Goal: Transaction & Acquisition: Purchase product/service

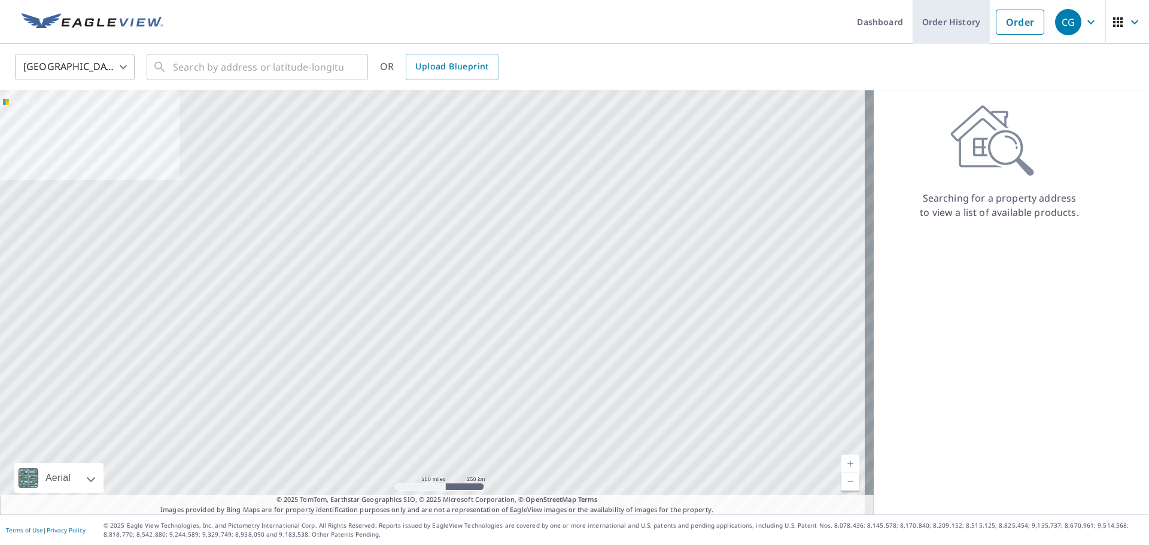
click at [937, 28] on link "Order History" at bounding box center [951, 22] width 77 height 44
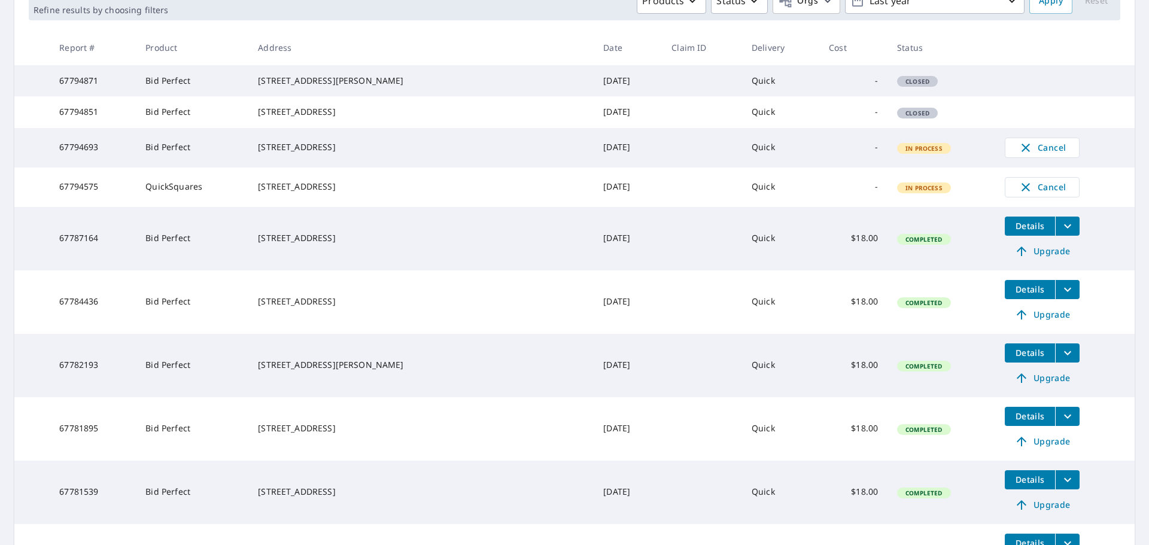
scroll to position [359, 0]
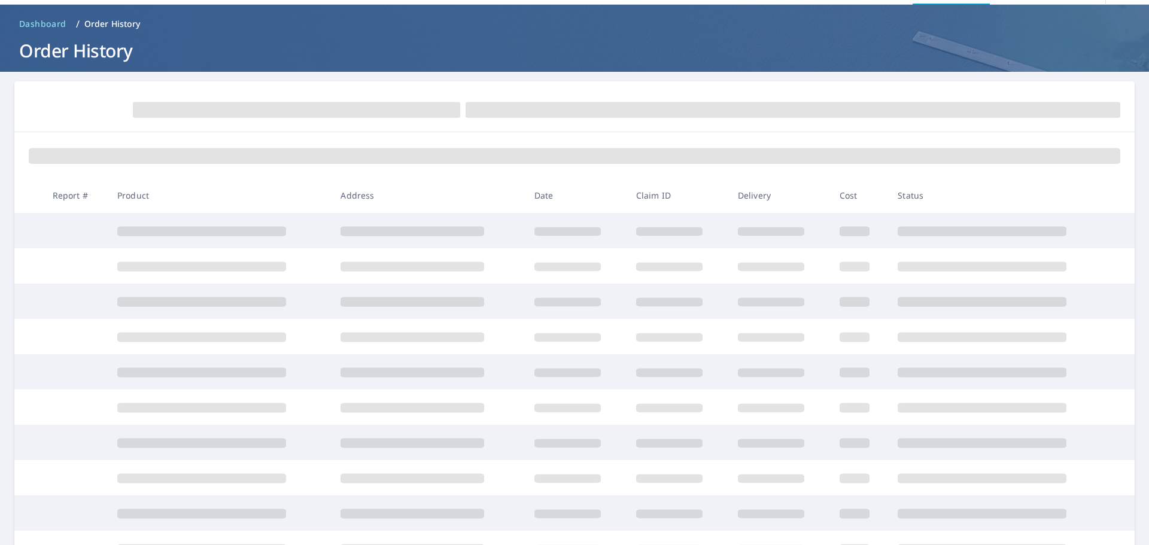
scroll to position [60, 0]
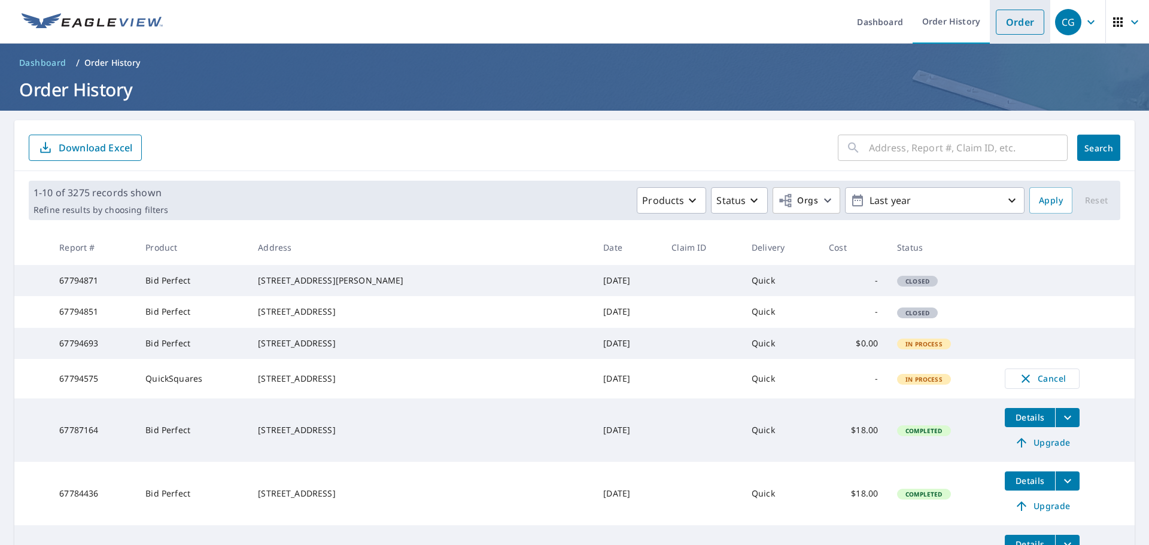
click at [996, 28] on link "Order" at bounding box center [1020, 22] width 48 height 25
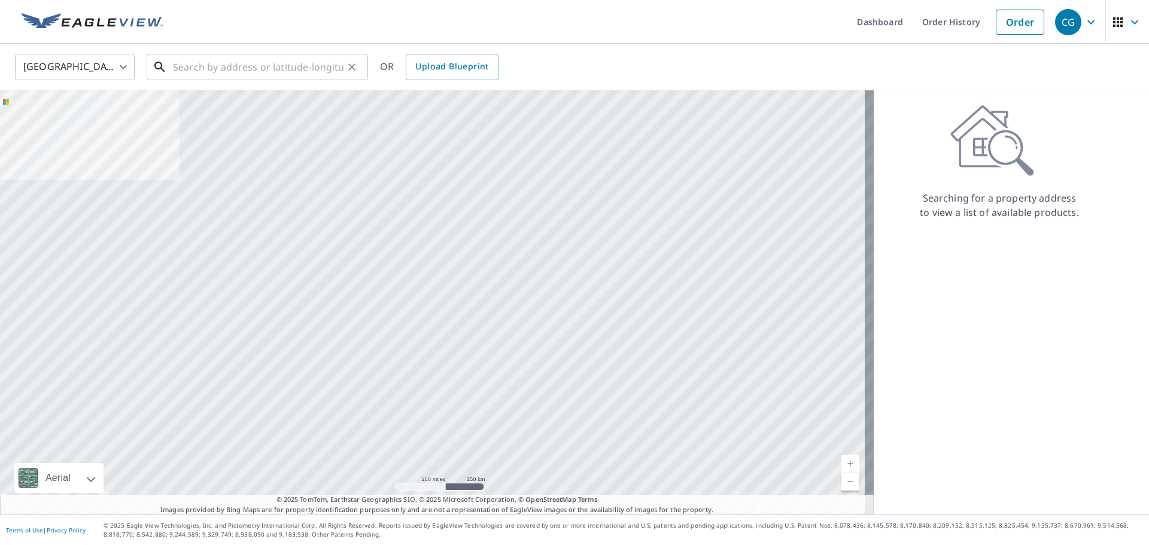
click at [270, 80] on div "​" at bounding box center [257, 67] width 221 height 26
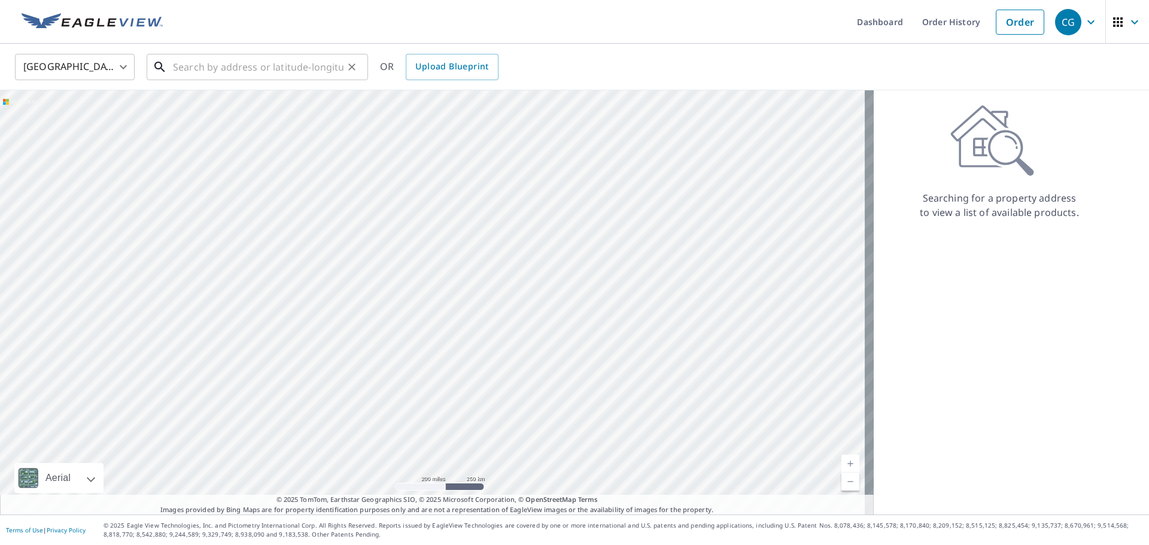
click at [263, 75] on input "text" at bounding box center [258, 67] width 171 height 34
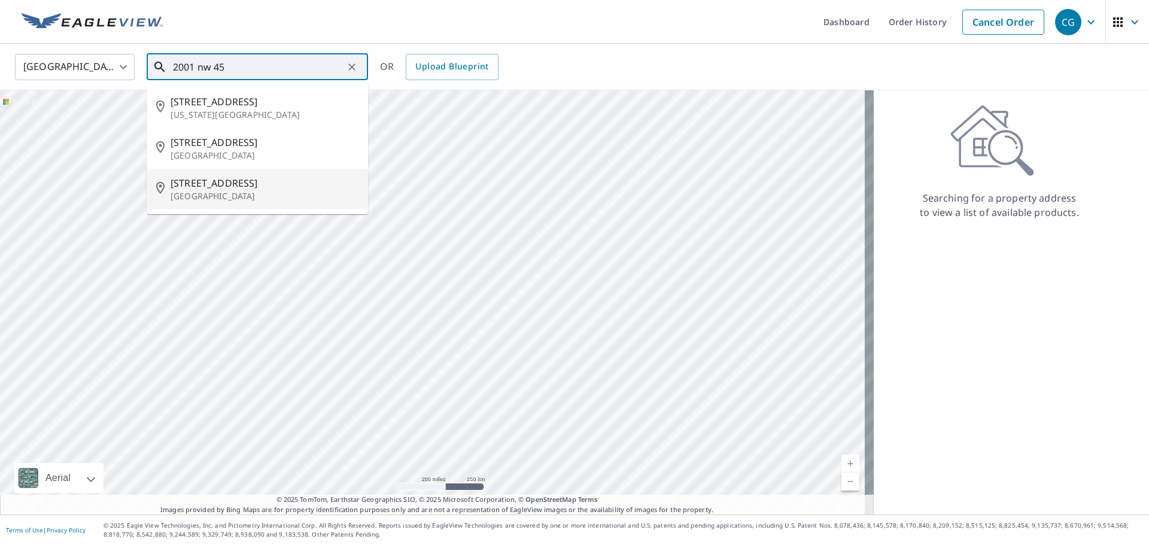
click at [320, 195] on p "Fort Lauderdale, FL 33309" at bounding box center [265, 196] width 188 height 12
type input "2001 Nw 45th St Fort Lauderdale, FL 33309"
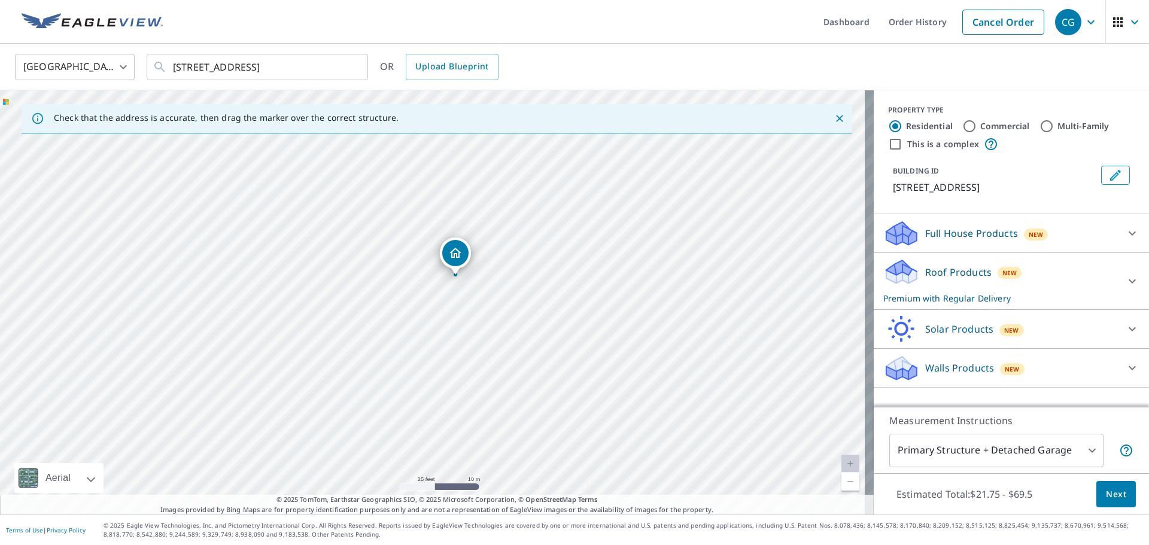
click at [1051, 288] on div "Roof Products New Premium with Regular Delivery" at bounding box center [1000, 281] width 235 height 47
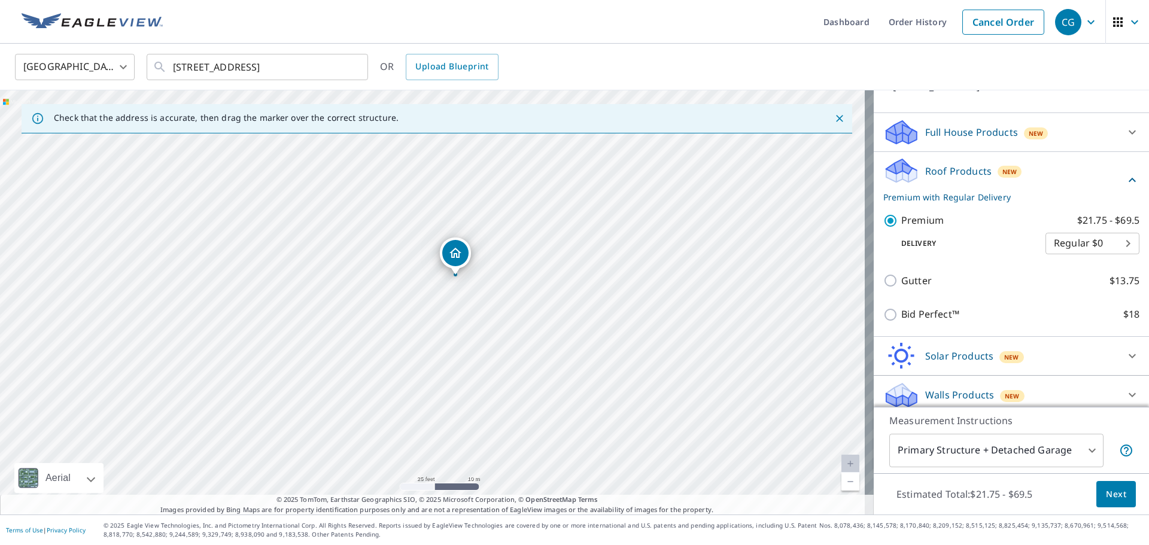
scroll to position [107, 0]
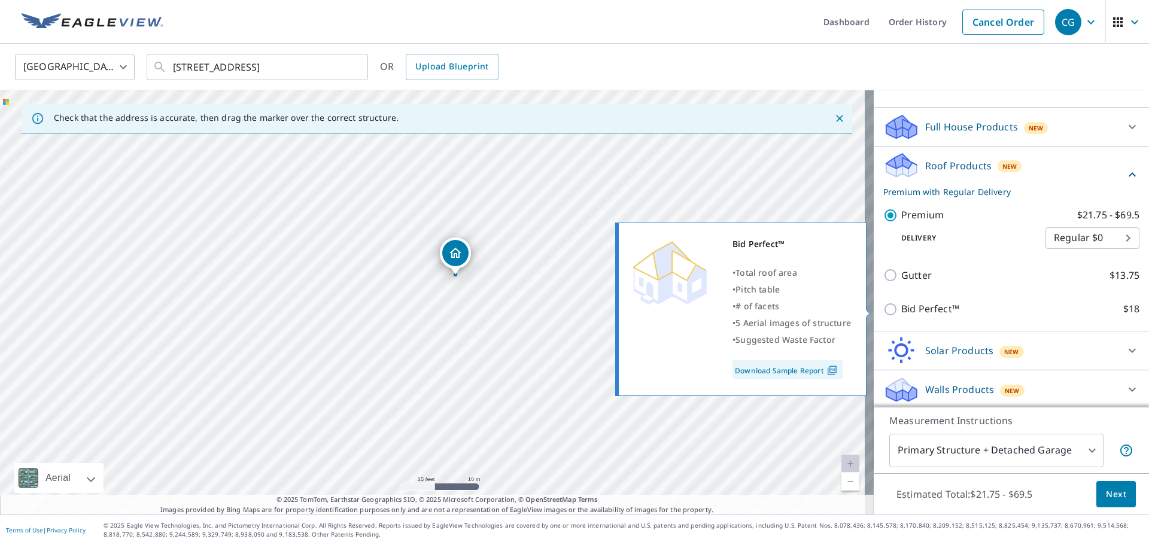
click at [925, 309] on p "Bid Perfect™" at bounding box center [930, 309] width 58 height 15
click at [901, 309] on input "Bid Perfect™ $18" at bounding box center [892, 309] width 18 height 14
checkbox input "true"
checkbox input "false"
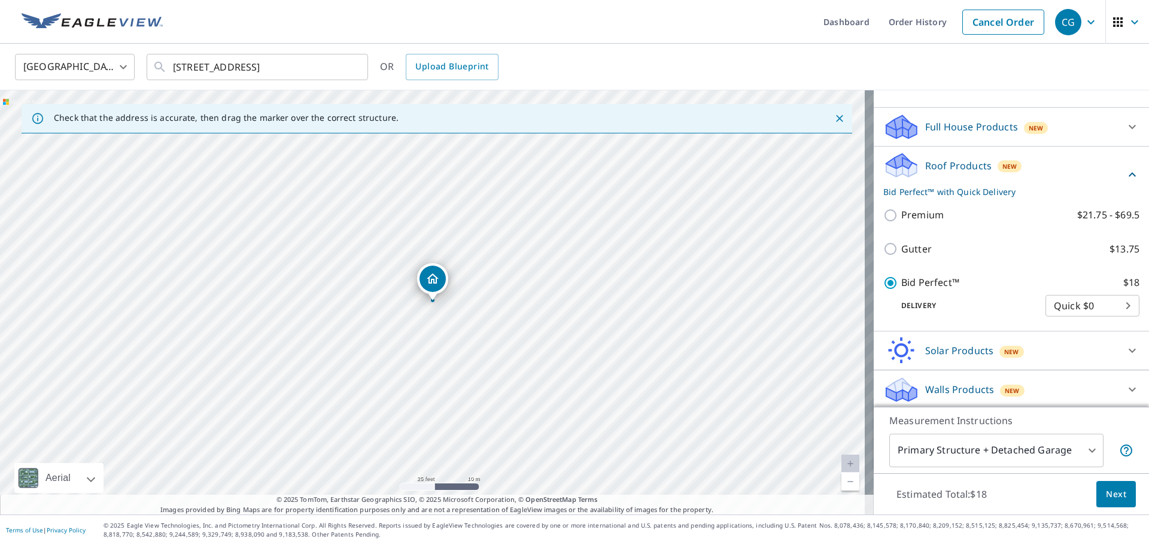
click at [1109, 490] on span "Next" at bounding box center [1116, 494] width 20 height 15
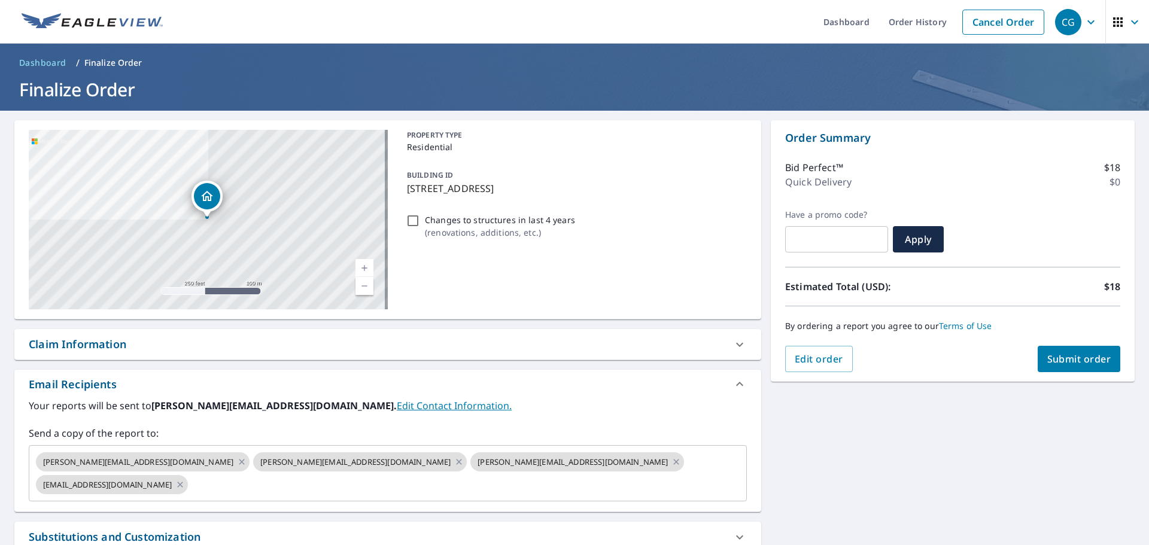
click at [1061, 367] on button "Submit order" at bounding box center [1079, 359] width 83 height 26
